Goal: Information Seeking & Learning: Find specific fact

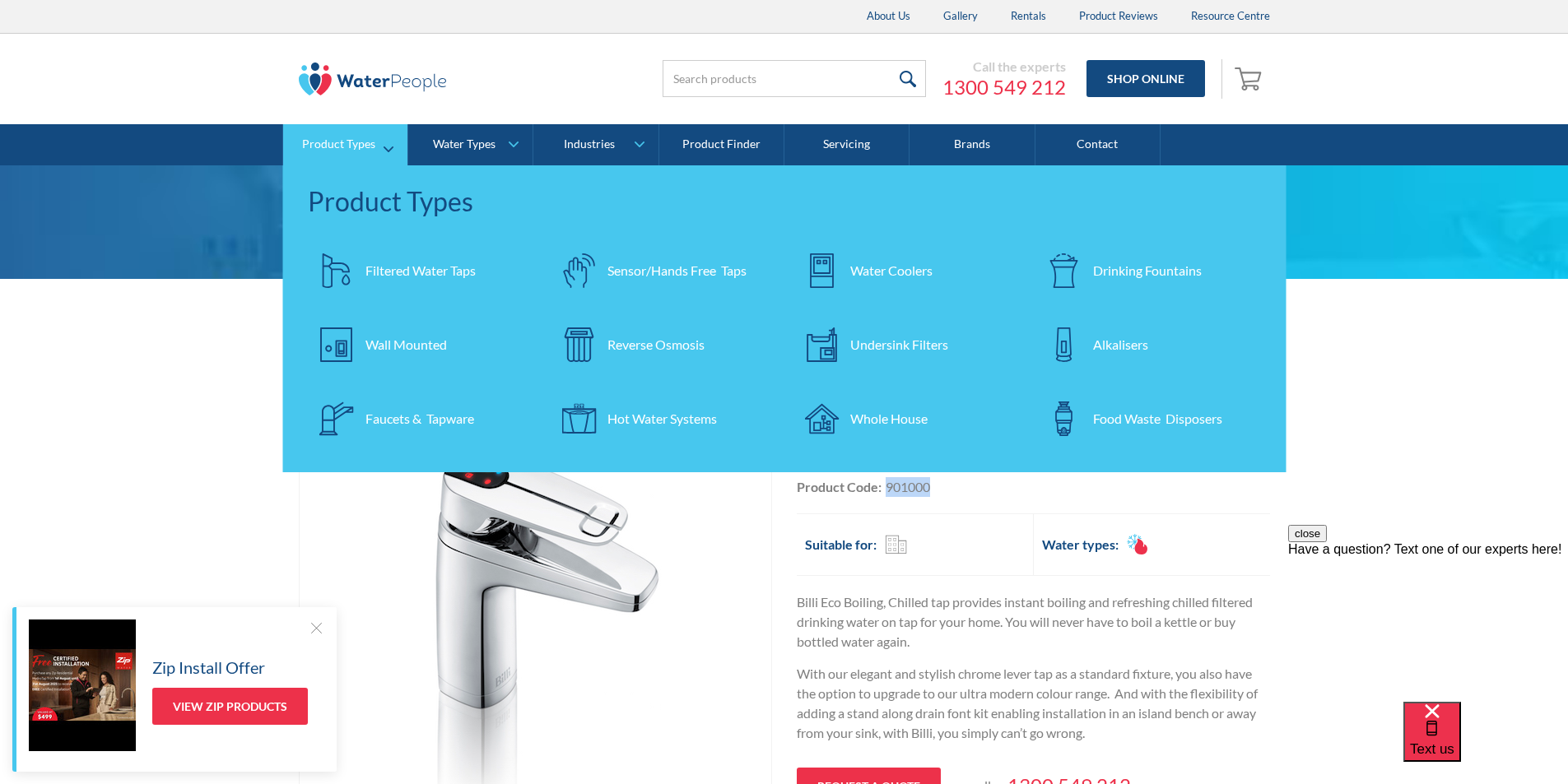
click at [399, 262] on div "Filtered Water Taps" at bounding box center [421, 271] width 110 height 20
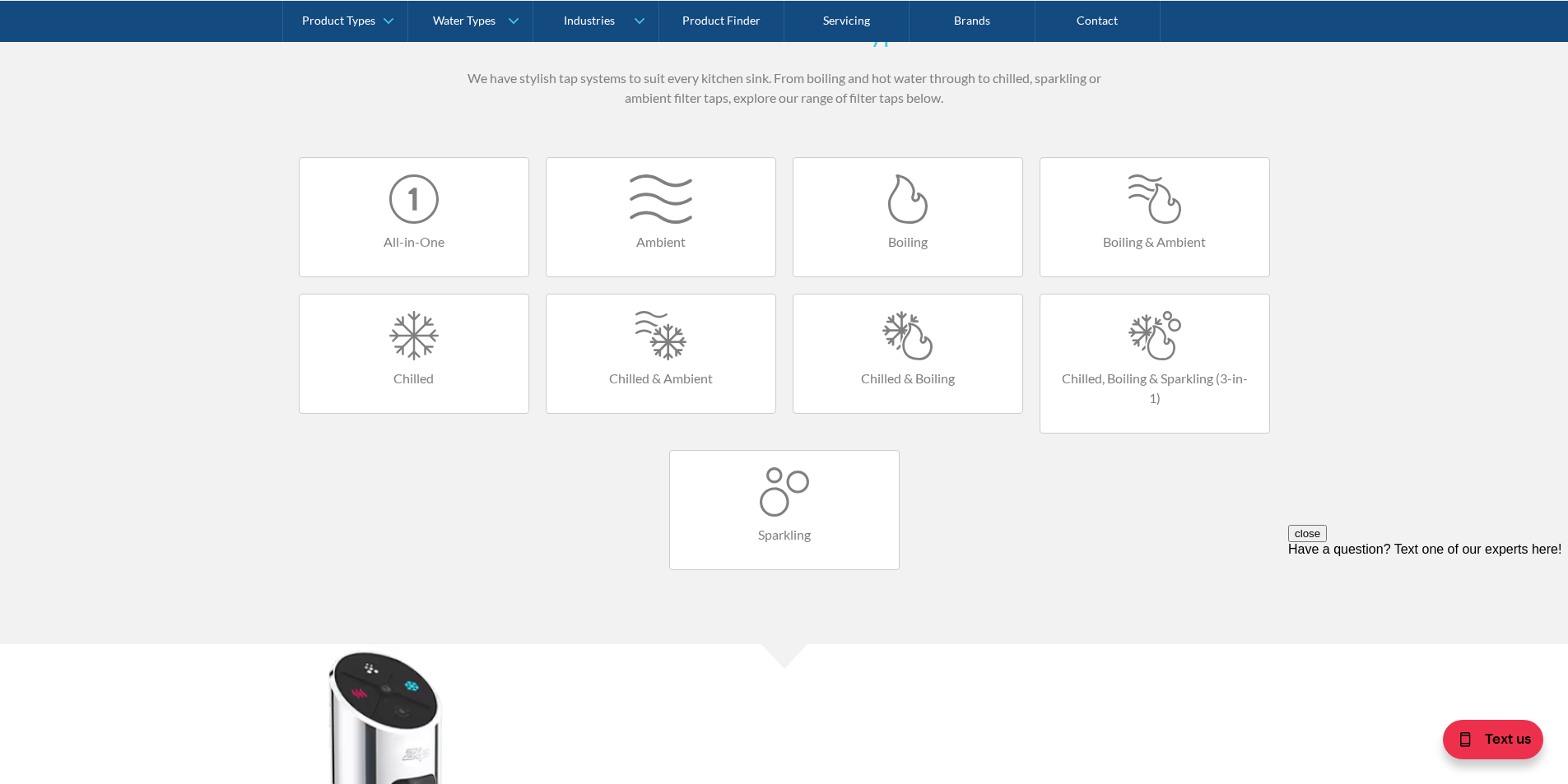
click at [919, 357] on div at bounding box center [907, 336] width 196 height 49
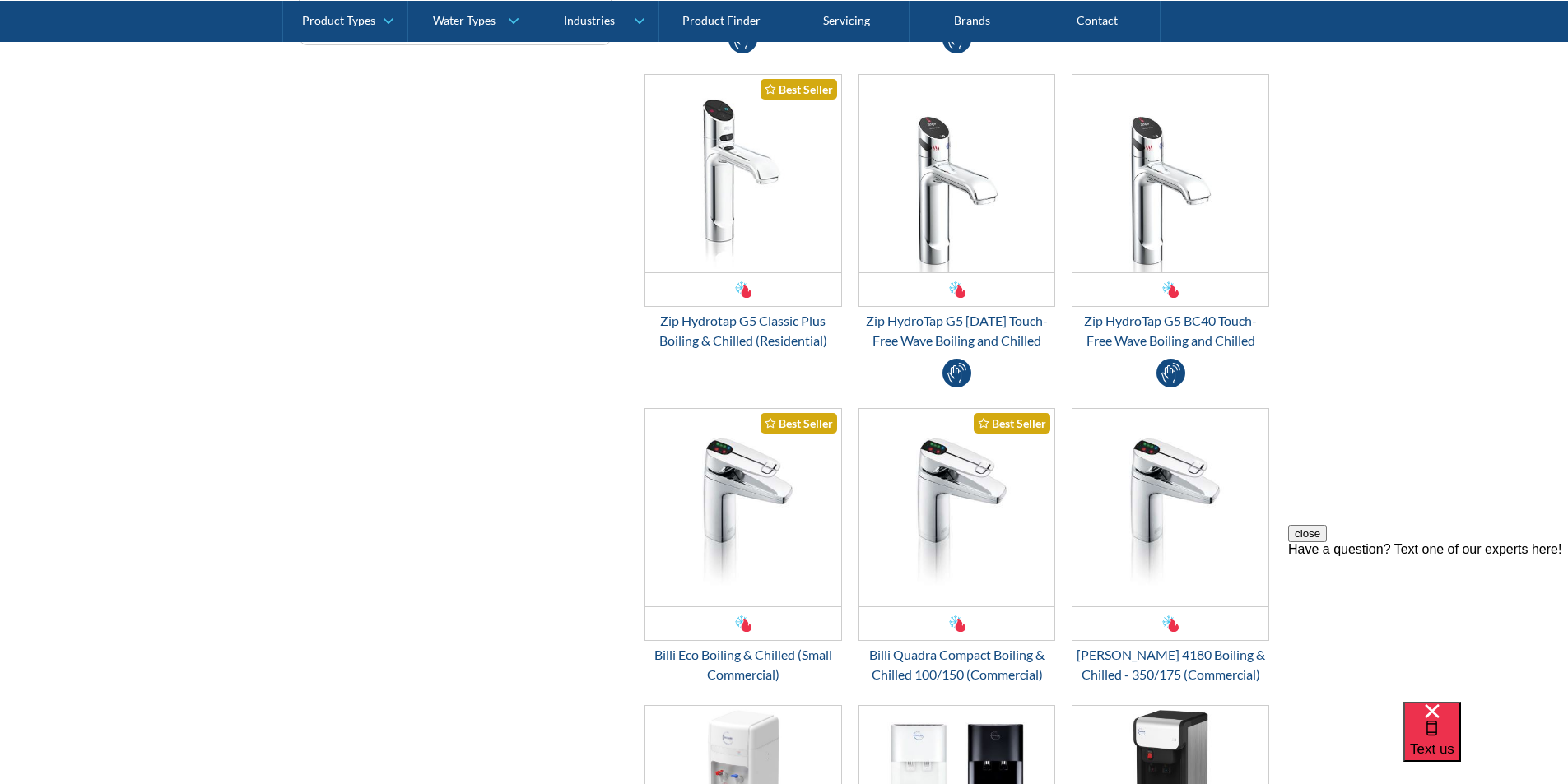
scroll to position [988, 0]
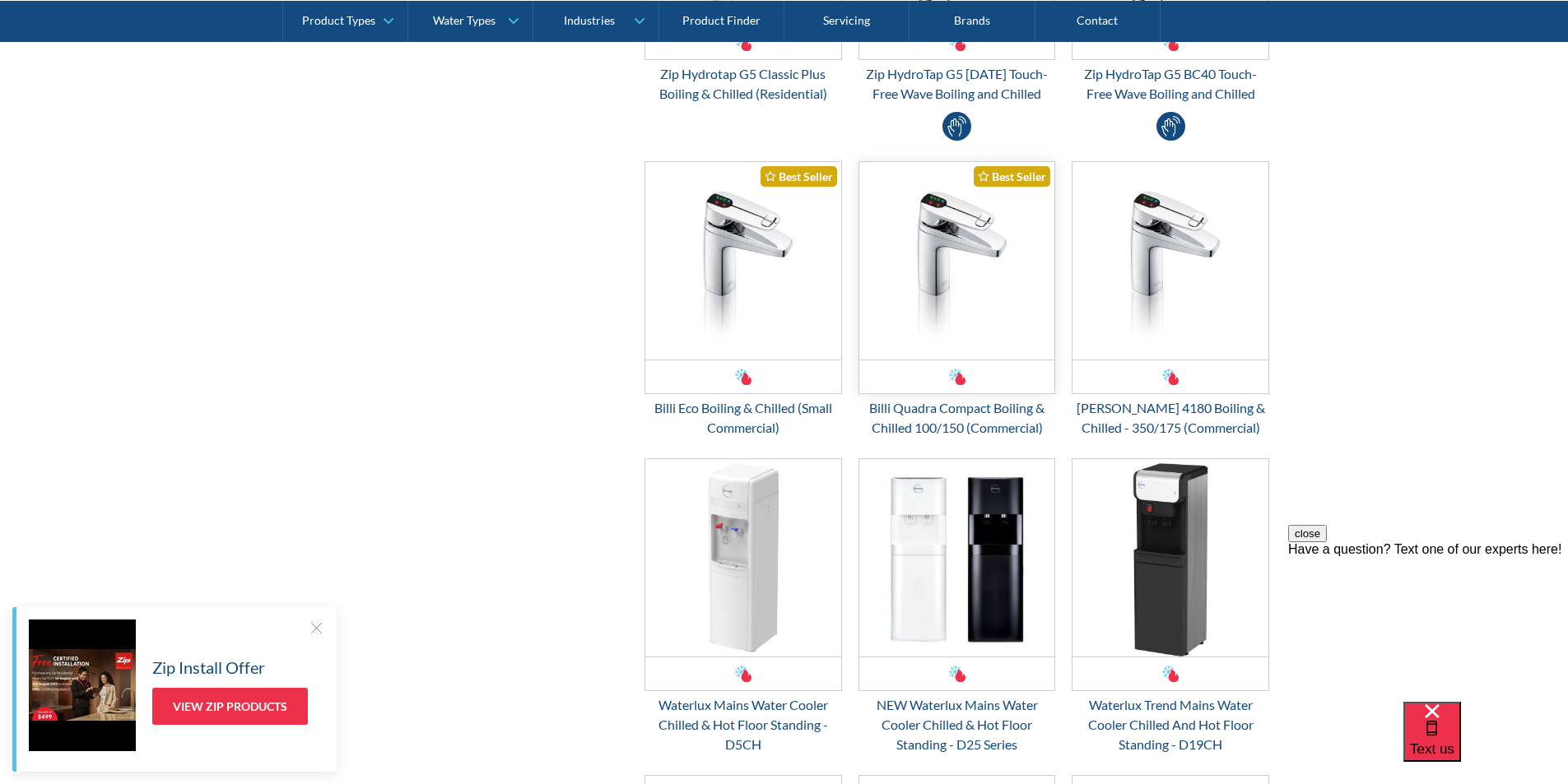
click at [954, 276] on img "Email Form 3" at bounding box center [956, 261] width 196 height 198
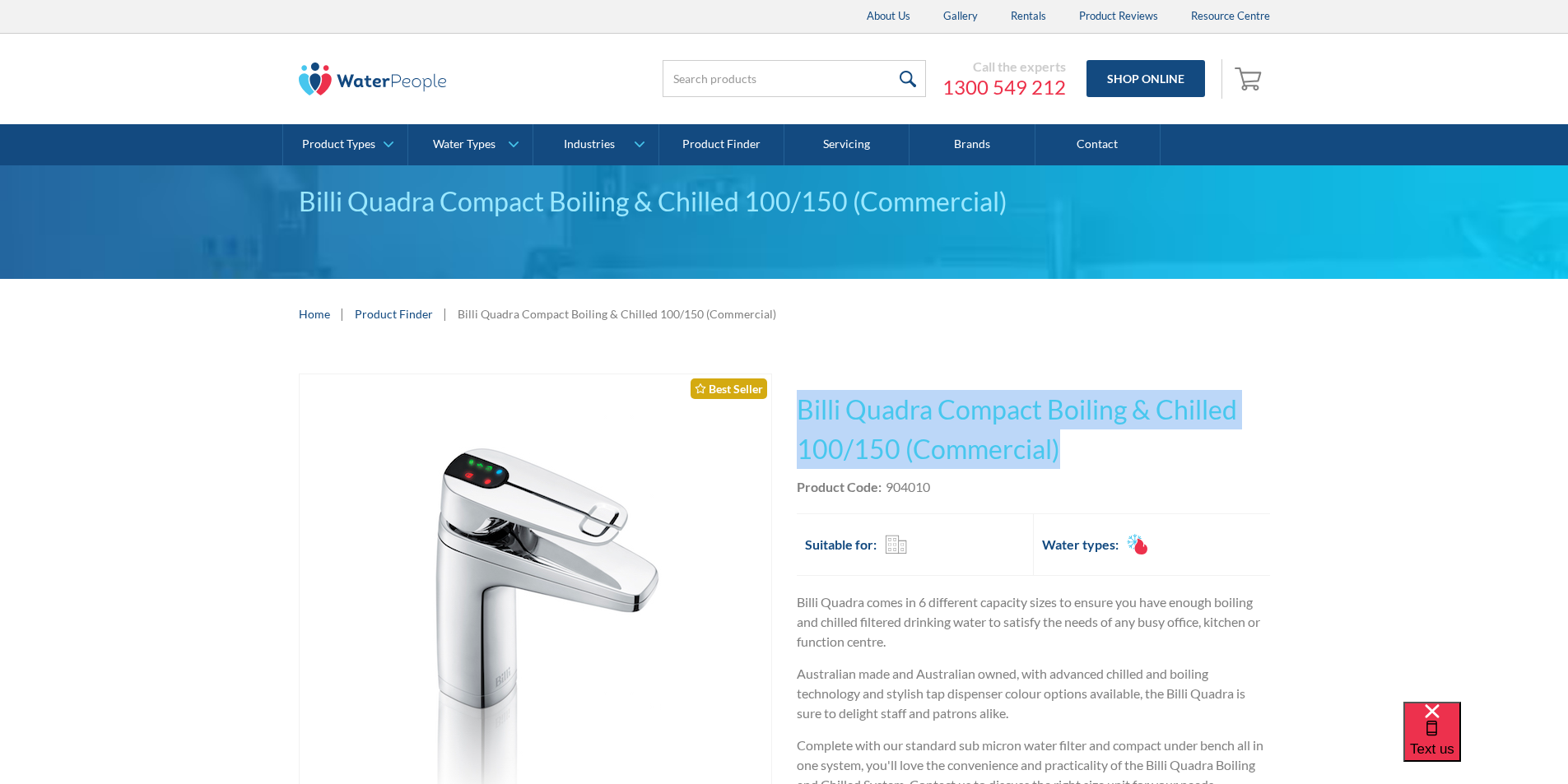
drag, startPoint x: 1065, startPoint y: 448, endPoint x: 799, endPoint y: 420, distance: 267.5
click at [799, 420] on h1 "Billi Quadra Compact Boiling & Chilled 100/150 (Commercial)" at bounding box center [1033, 429] width 474 height 79
copy h1 "Billi Quadra Compact Boiling & Chilled 100/150 (Commercial)"
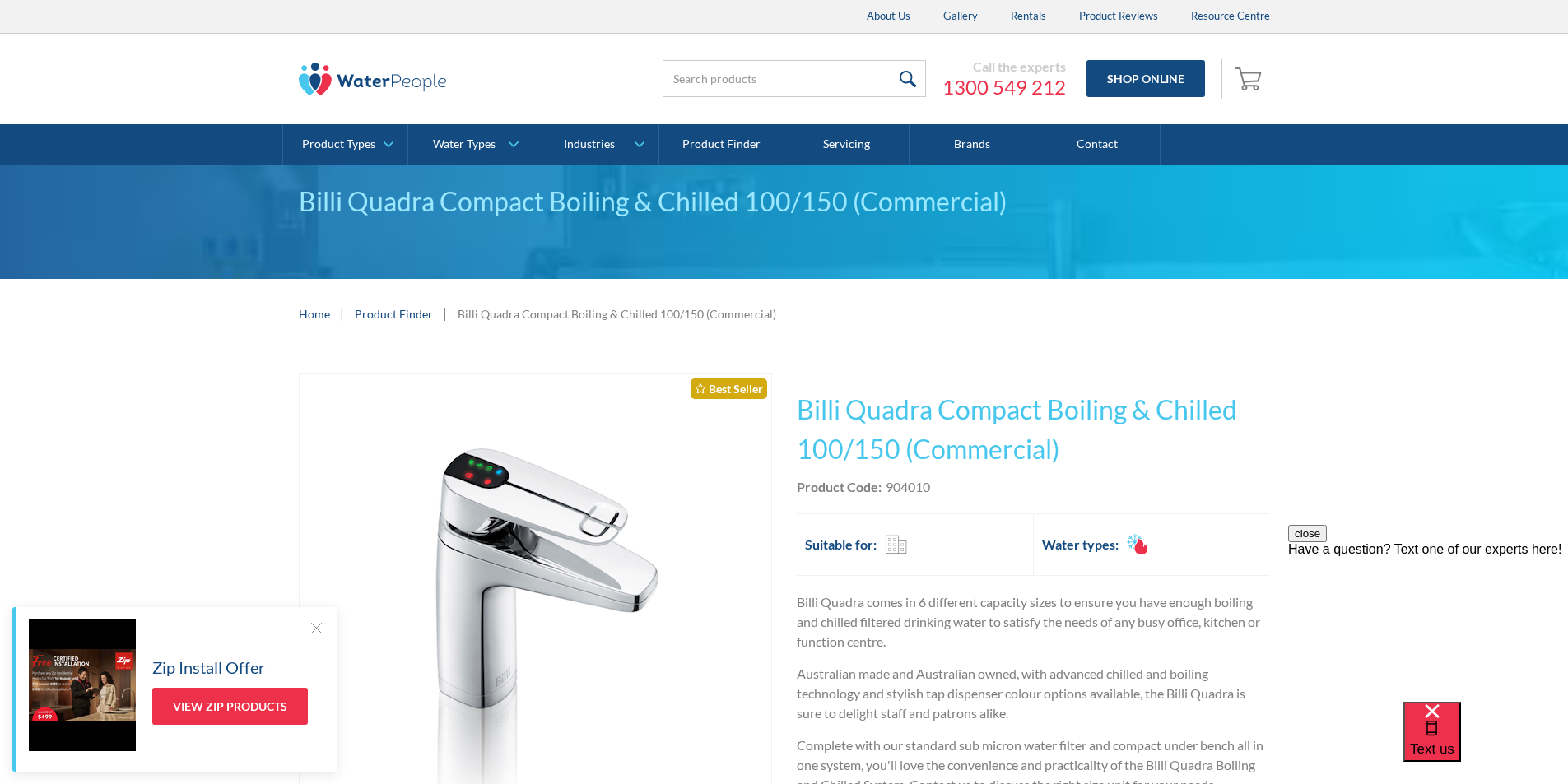
click at [969, 498] on div "This tap design is included in our standard range tap options when you purchase…" at bounding box center [1033, 651] width 474 height 556
drag, startPoint x: 944, startPoint y: 484, endPoint x: 888, endPoint y: 494, distance: 56.9
click at [888, 494] on div "Product Code: 904010" at bounding box center [1033, 488] width 474 height 20
copy div "904010"
